Goal: Navigation & Orientation: Find specific page/section

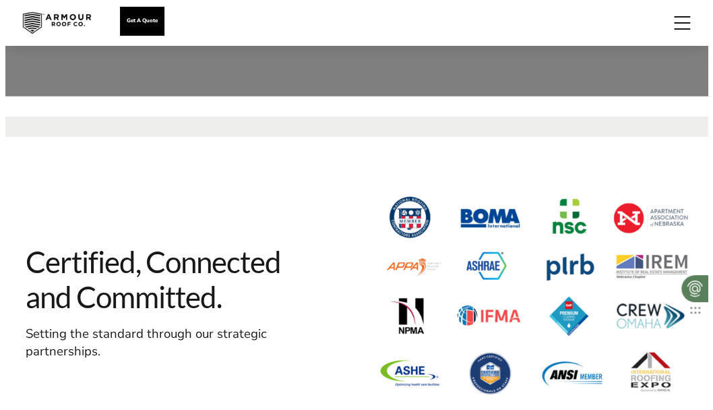
scroll to position [3748, 0]
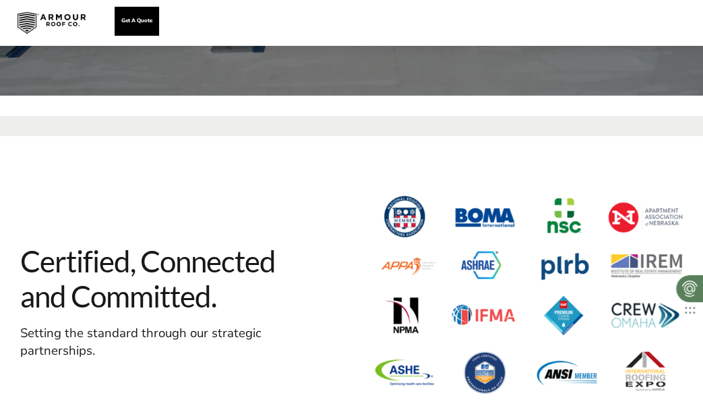
click at [683, 28] on div at bounding box center [677, 22] width 16 height 13
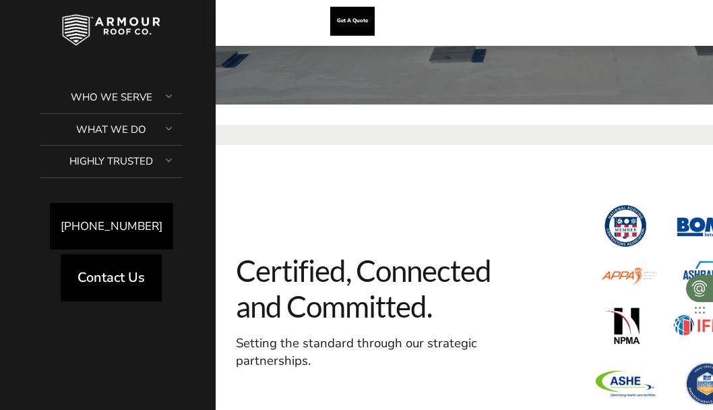
click at [167, 129] on div at bounding box center [168, 129] width 27 height 37
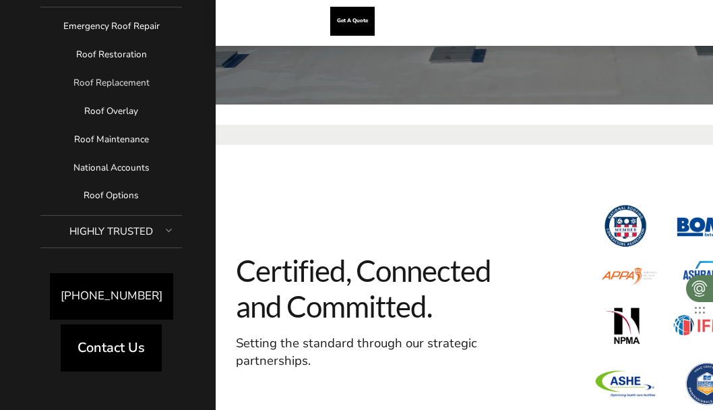
scroll to position [143, 0]
click at [113, 230] on link "Highly Trusted" at bounding box center [111, 232] width 142 height 32
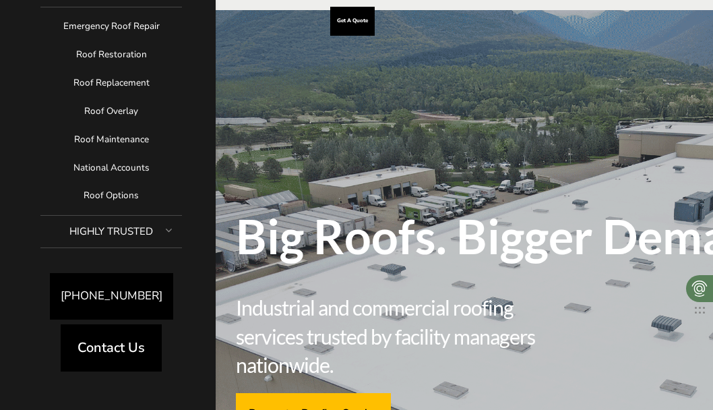
click at [155, 229] on div at bounding box center [168, 230] width 27 height 37
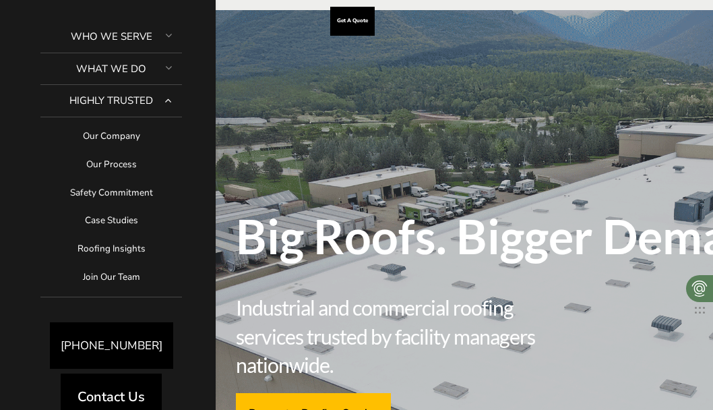
scroll to position [60, 0]
click at [112, 129] on link "Our Company" at bounding box center [111, 137] width 142 height 28
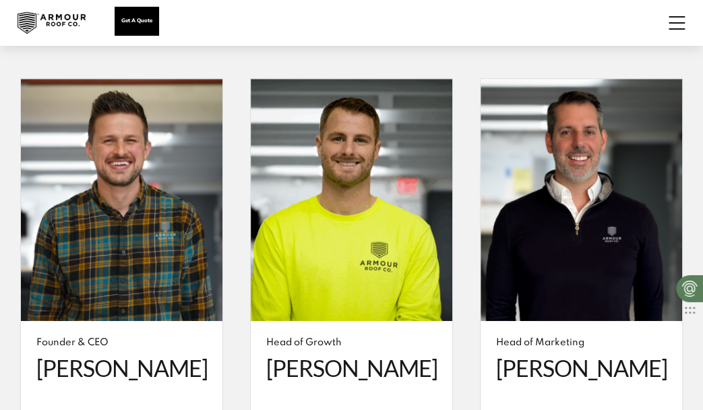
scroll to position [2484, 0]
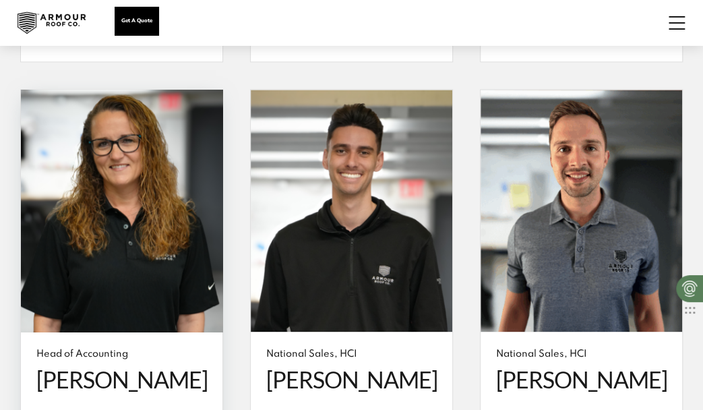
click at [147, 365] on span "[PERSON_NAME]" at bounding box center [121, 379] width 171 height 28
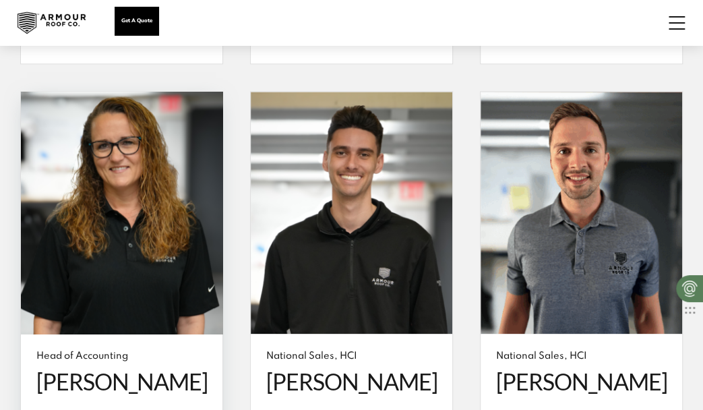
scroll to position [2828, 0]
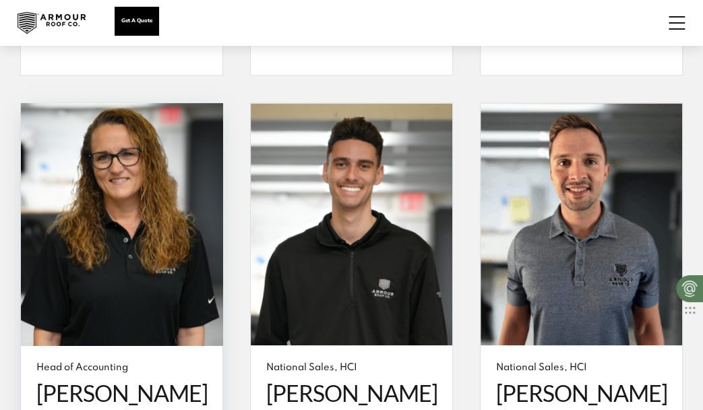
click at [86, 160] on span at bounding box center [122, 224] width 202 height 242
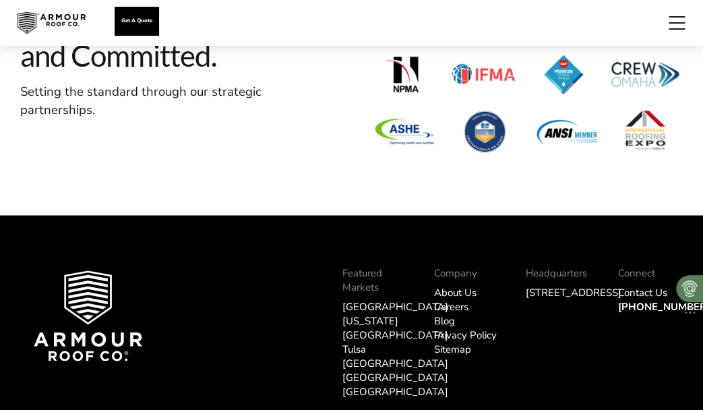
scroll to position [5158, 0]
